Goal: Task Accomplishment & Management: Use online tool/utility

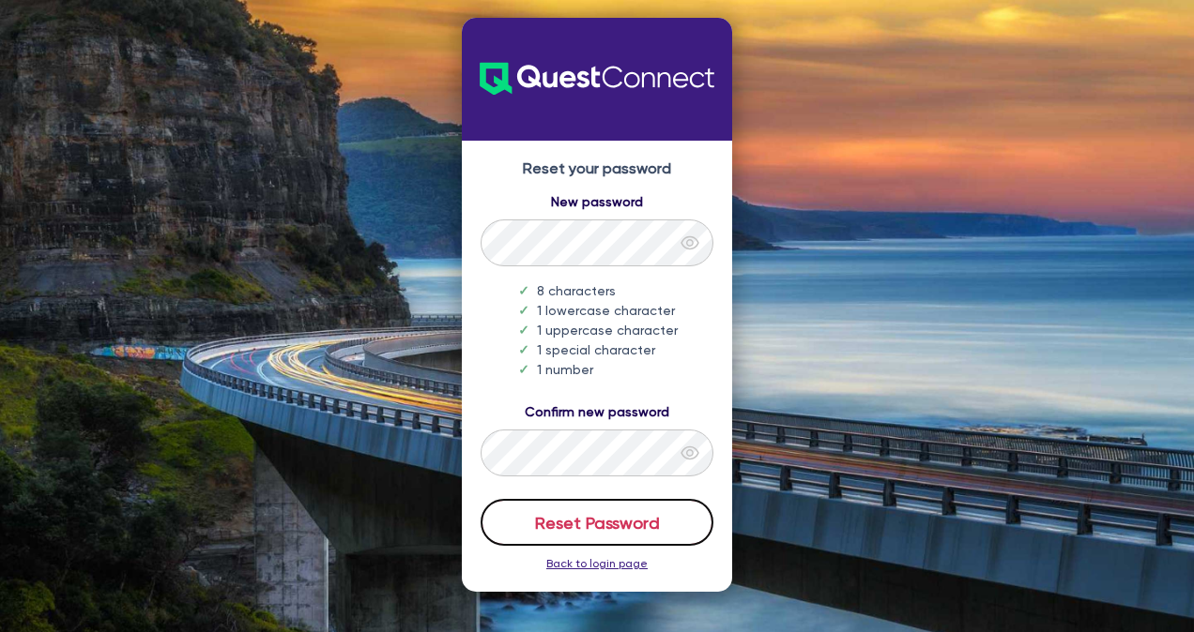
click at [676, 528] on button "Reset Password" at bounding box center [596, 522] width 233 height 47
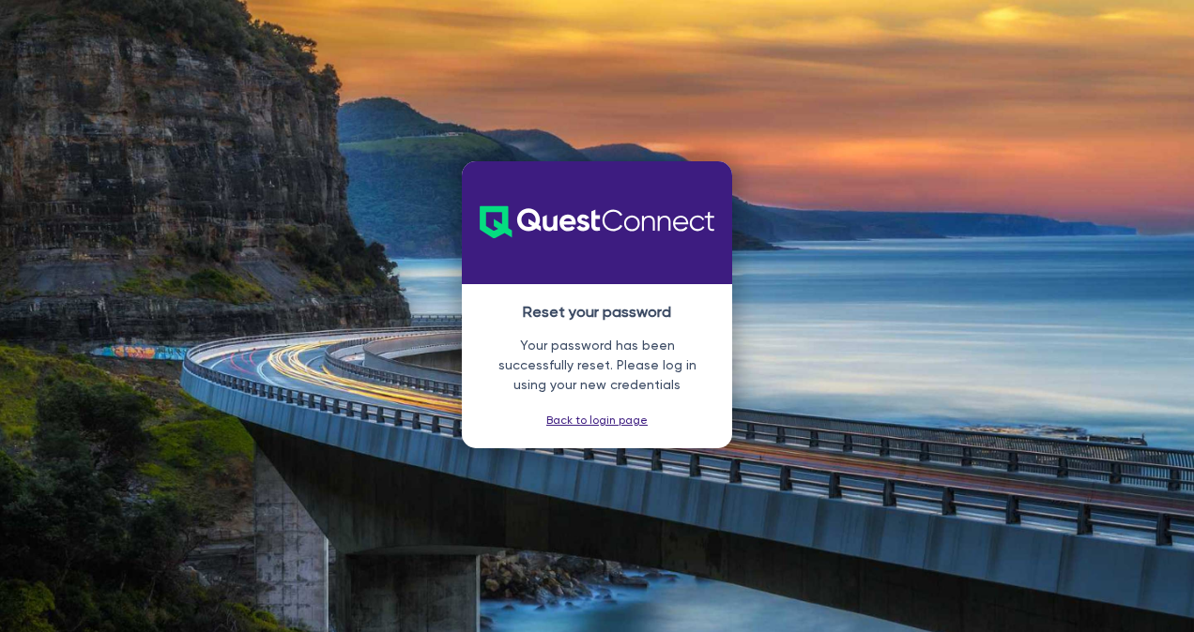
click at [627, 422] on link "Back to login page" at bounding box center [596, 420] width 101 height 13
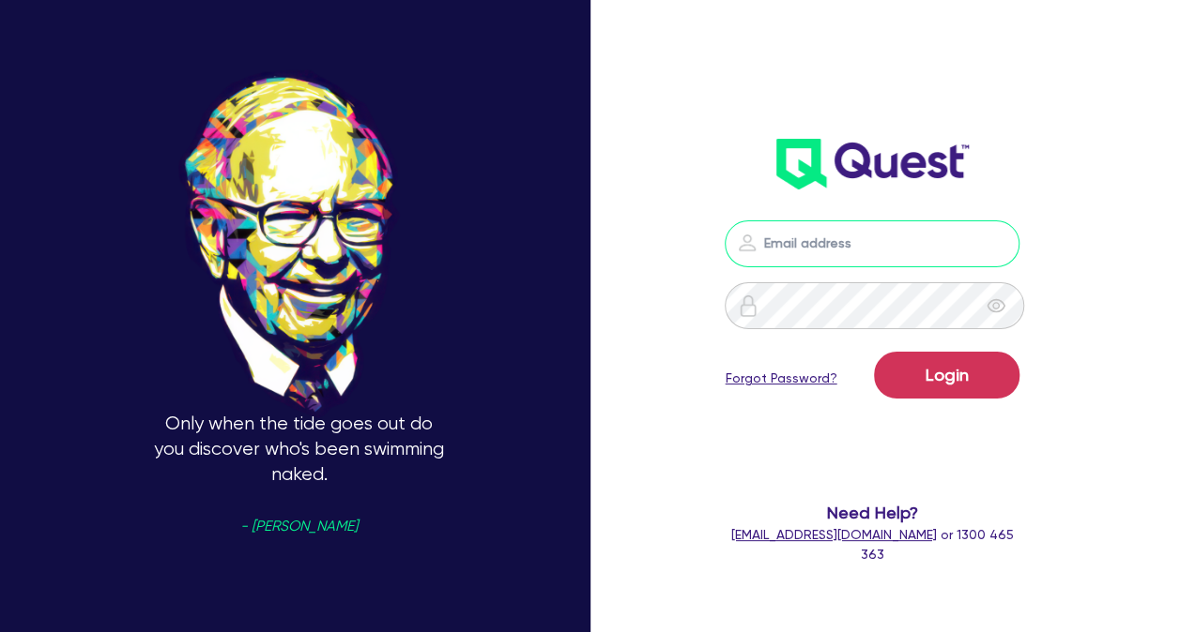
click at [880, 233] on input "email" at bounding box center [871, 244] width 295 height 47
type input "[PERSON_NAME][EMAIL_ADDRESS][DOMAIN_NAME]"
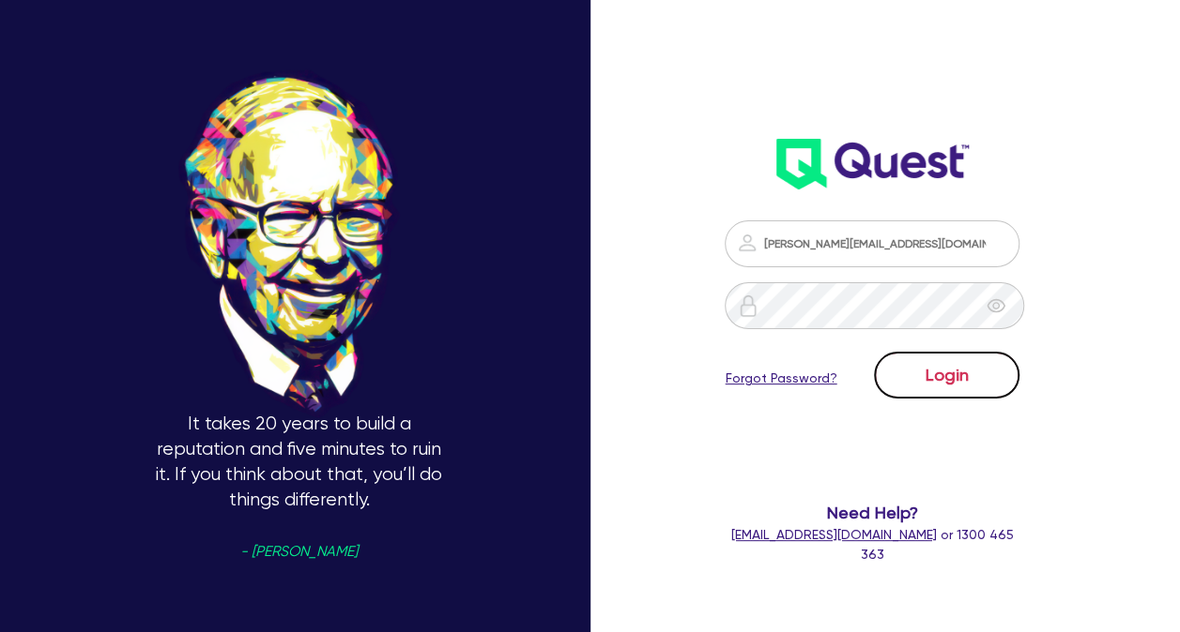
click at [925, 372] on button "Login" at bounding box center [946, 375] width 145 height 47
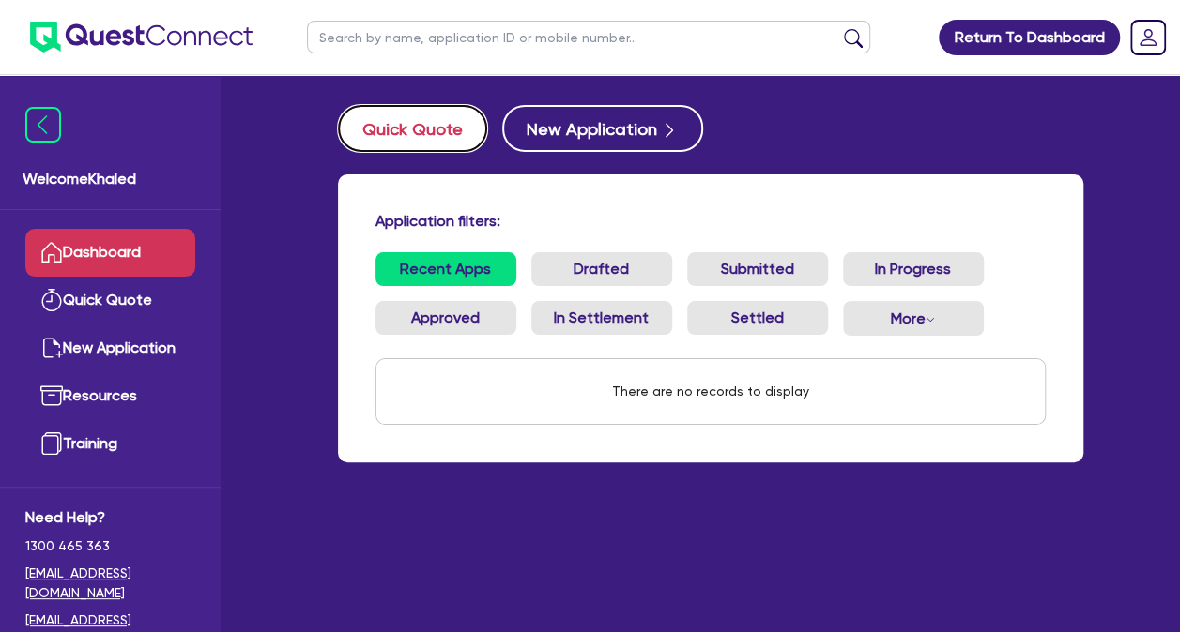
click at [462, 145] on button "Quick Quote" at bounding box center [412, 128] width 149 height 47
select select "Quest Finance - Own Book"
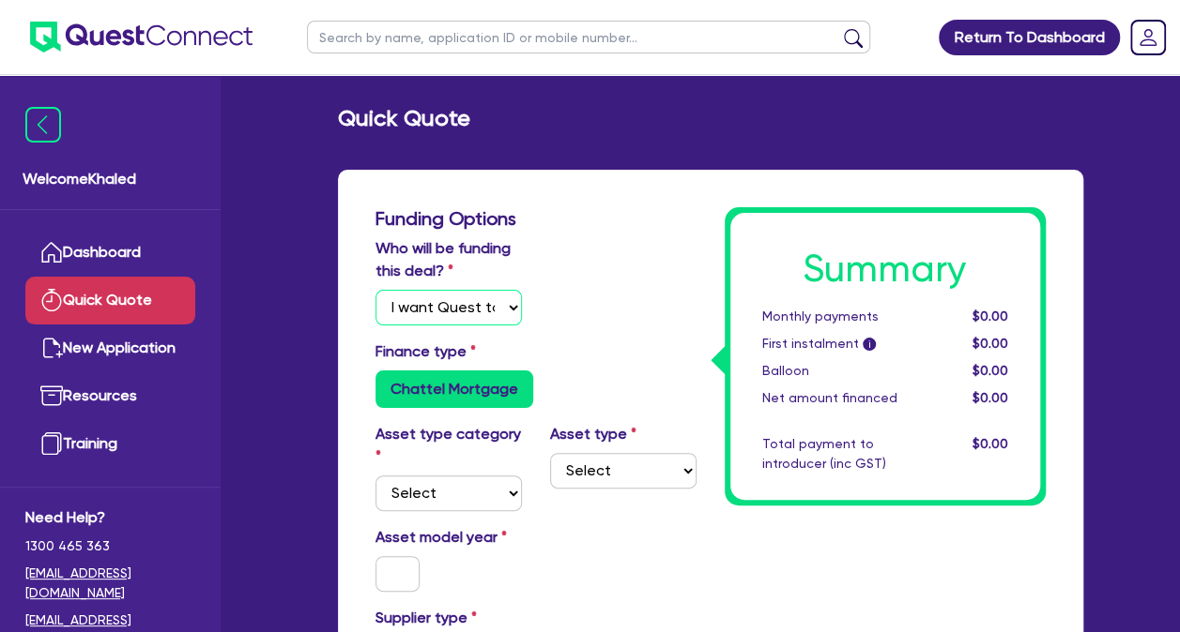
click at [488, 312] on select "Select I will fund 100% I will co-fund with Quest I want Quest to fund 100% Oth…" at bounding box center [448, 308] width 146 height 36
click at [375, 290] on select "Select I will fund 100% I will co-fund with Quest I want Quest to fund 100% Oth…" at bounding box center [448, 308] width 146 height 36
click at [594, 480] on select "Select" at bounding box center [623, 471] width 146 height 36
click at [492, 508] on select "Select Cars and light trucks Primary assets Secondary assets Tertiary assets" at bounding box center [448, 494] width 146 height 36
click at [375, 476] on select "Select Cars and light trucks Primary assets Secondary assets Tertiary assets" at bounding box center [448, 494] width 146 height 36
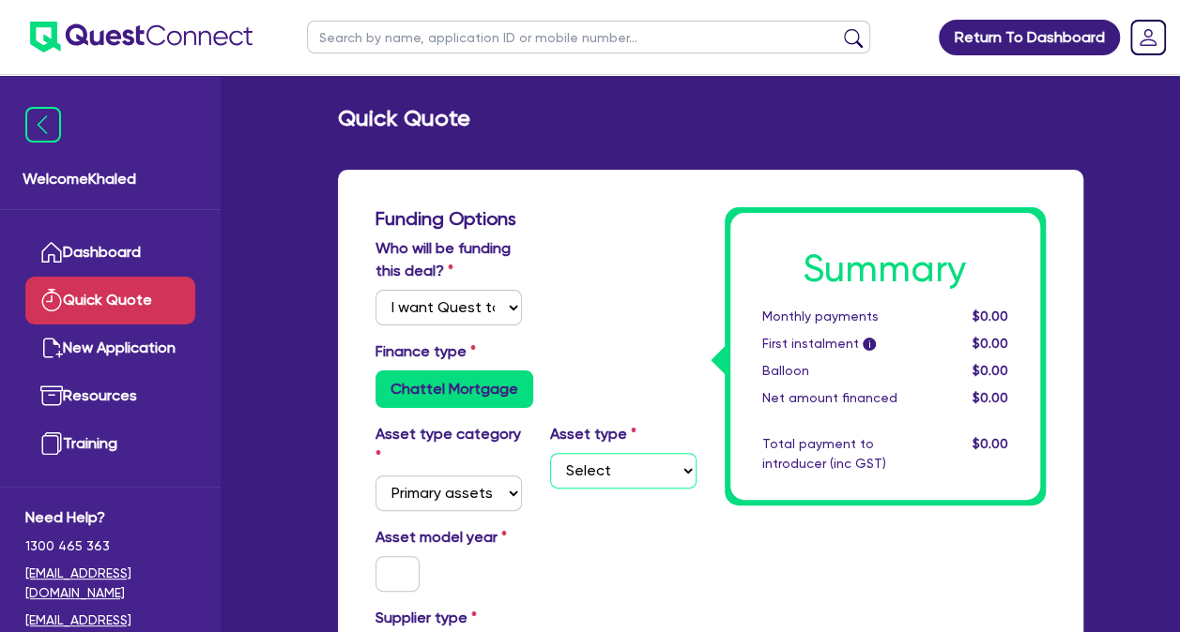
click at [603, 467] on select "Select Heavy trucks over 4.5 tonne Trailers Bus and coaches Yellow goods and ex…" at bounding box center [623, 471] width 146 height 36
click at [469, 500] on select "Select Cars and light trucks Primary assets Secondary assets Tertiary assets" at bounding box center [448, 494] width 146 height 36
click at [375, 476] on select "Select Cars and light trucks Primary assets Secondary assets Tertiary assets" at bounding box center [448, 494] width 146 height 36
click at [600, 472] on select "Select Generators and compressors Engineering and toolmaking Woodworking and me…" at bounding box center [623, 471] width 146 height 36
click at [461, 507] on select "Select Cars and light trucks Primary assets Secondary assets Tertiary assets" at bounding box center [448, 494] width 146 height 36
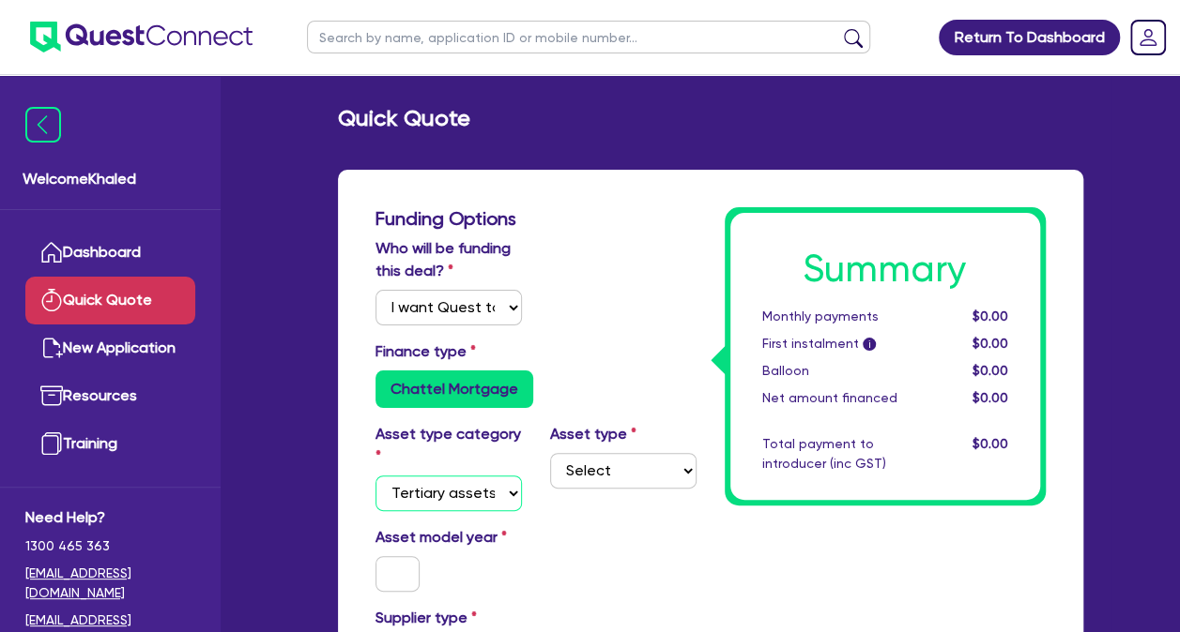
click at [375, 476] on select "Select Cars and light trucks Primary assets Secondary assets Tertiary assets" at bounding box center [448, 494] width 146 height 36
click at [640, 469] on select "Select Beauty equipment IT equipment IT software Watercraft Other" at bounding box center [623, 471] width 146 height 36
click at [497, 499] on select "Select Cars and light trucks Primary assets Secondary assets Tertiary assets" at bounding box center [448, 494] width 146 height 36
select select "SECONDARY_ASSETS"
click at [375, 476] on select "Select Cars and light trucks Primary assets Secondary assets Tertiary assets" at bounding box center [448, 494] width 146 height 36
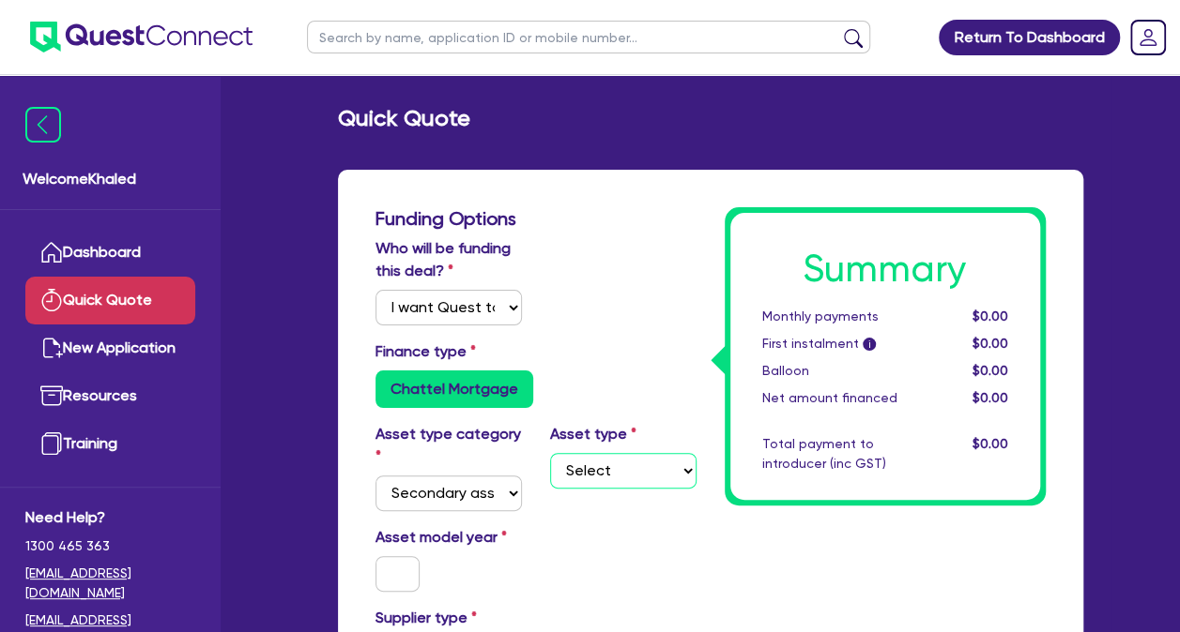
click at [595, 471] on select "Select Generators and compressors Engineering and toolmaking Woodworking and me…" at bounding box center [623, 471] width 146 height 36
select select "OTHER"
click at [550, 453] on select "Select Generators and compressors Engineering and toolmaking Woodworking and me…" at bounding box center [623, 471] width 146 height 36
